Goal: Transaction & Acquisition: Purchase product/service

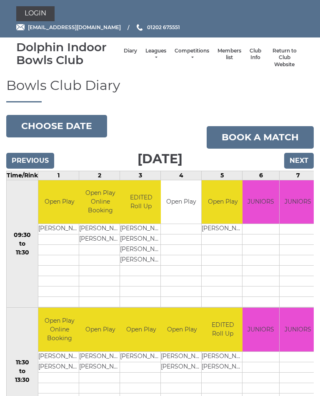
click at [35, 16] on link "Login" at bounding box center [35, 13] width 38 height 15
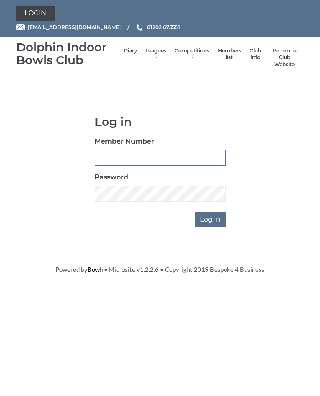
type input "2891"
click at [211, 218] on input "Log in" at bounding box center [210, 220] width 31 height 16
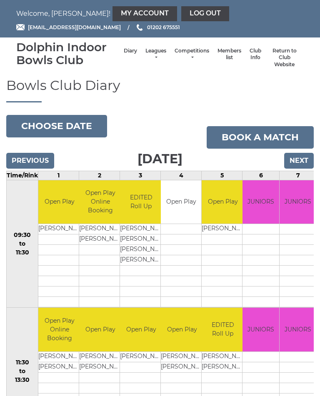
click at [112, 9] on link "My Account" at bounding box center [144, 13] width 65 height 15
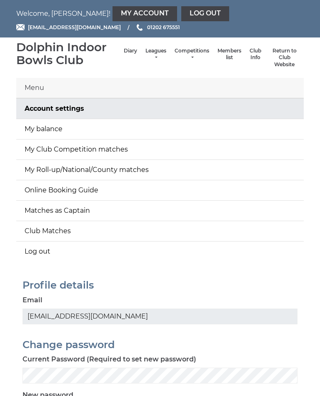
click at [85, 131] on link "My balance" at bounding box center [159, 129] width 287 height 20
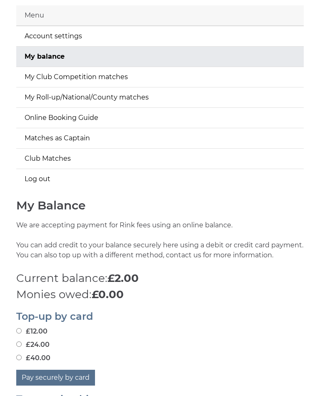
scroll to position [160, 0]
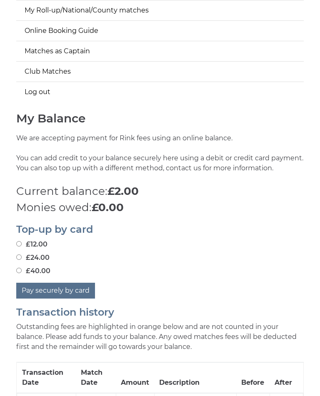
click at [21, 258] on input "£24.00" at bounding box center [18, 257] width 5 height 5
radio input "true"
click at [55, 289] on button "Pay securely by card" at bounding box center [55, 291] width 79 height 16
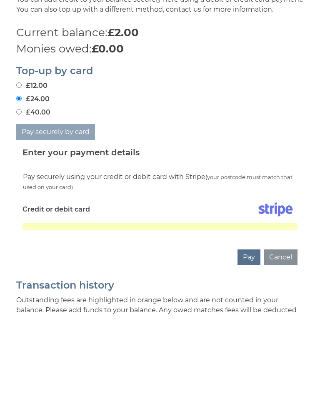
scroll to position [261, 0]
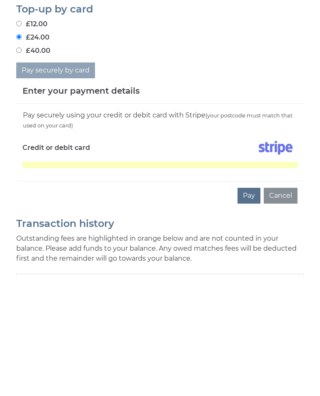
click at [251, 307] on button "Pay" at bounding box center [248, 315] width 23 height 16
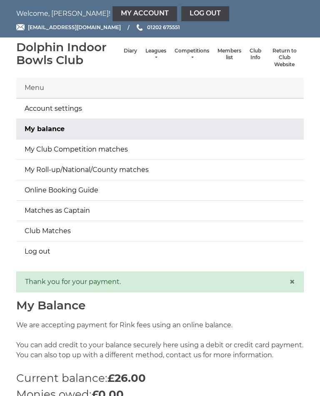
click at [181, 15] on link "Log out" at bounding box center [205, 13] width 48 height 15
